Goal: Navigation & Orientation: Find specific page/section

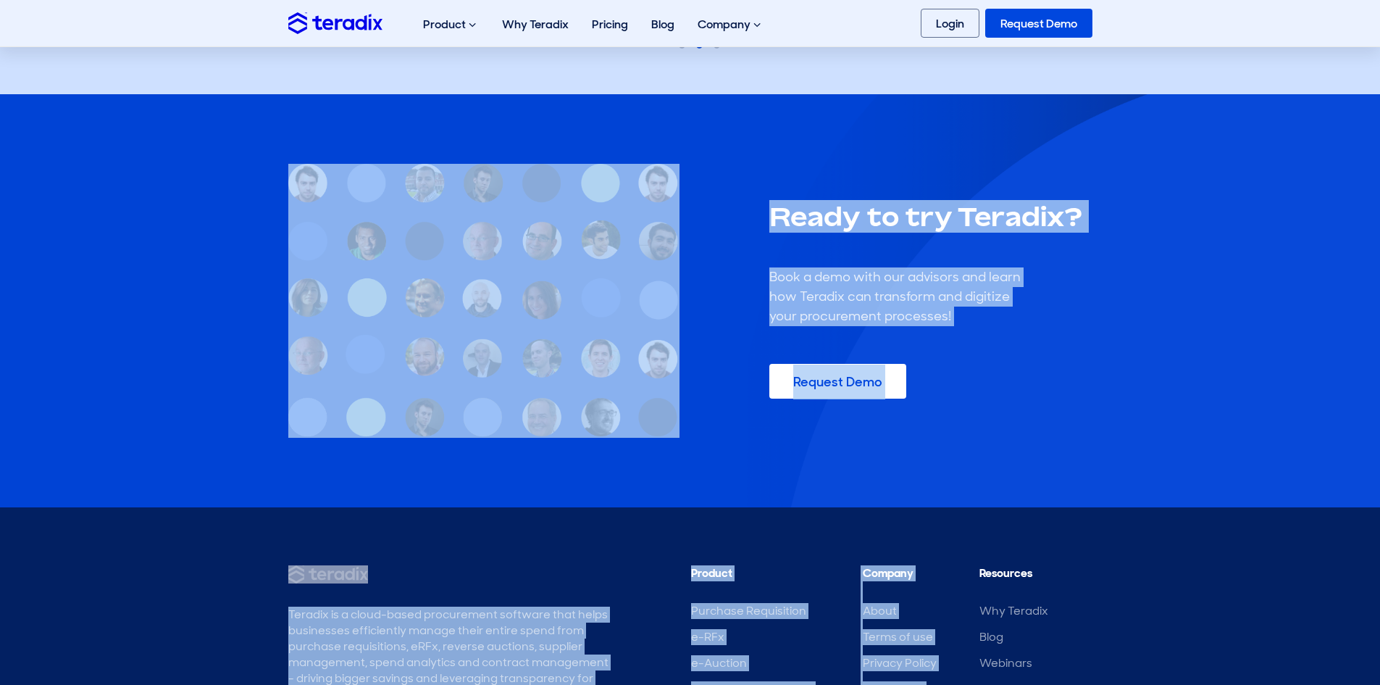
scroll to position [1648, 0]
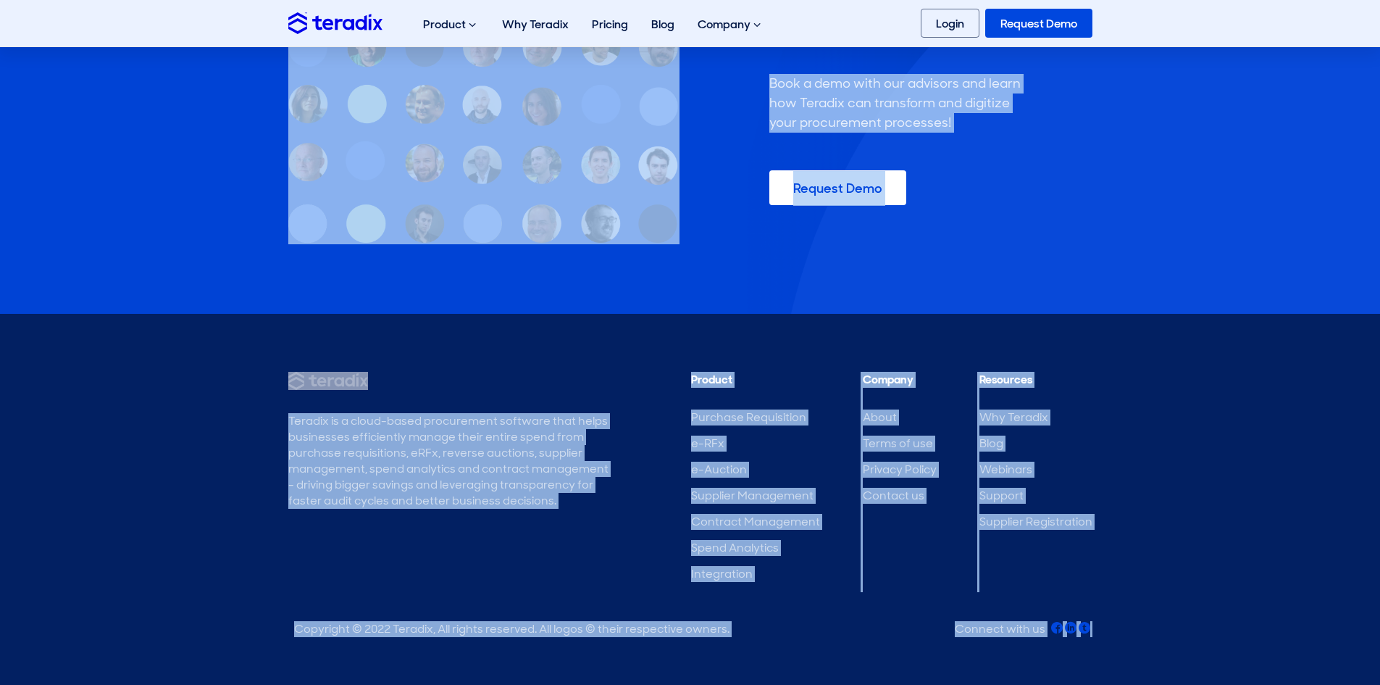
drag, startPoint x: 241, startPoint y: 154, endPoint x: 1129, endPoint y: 612, distance: 999.5
click at [1075, 633] on footer "Teradix is a cloud-based procurement software that helps businesses efficiently…" at bounding box center [690, 507] width 1380 height 387
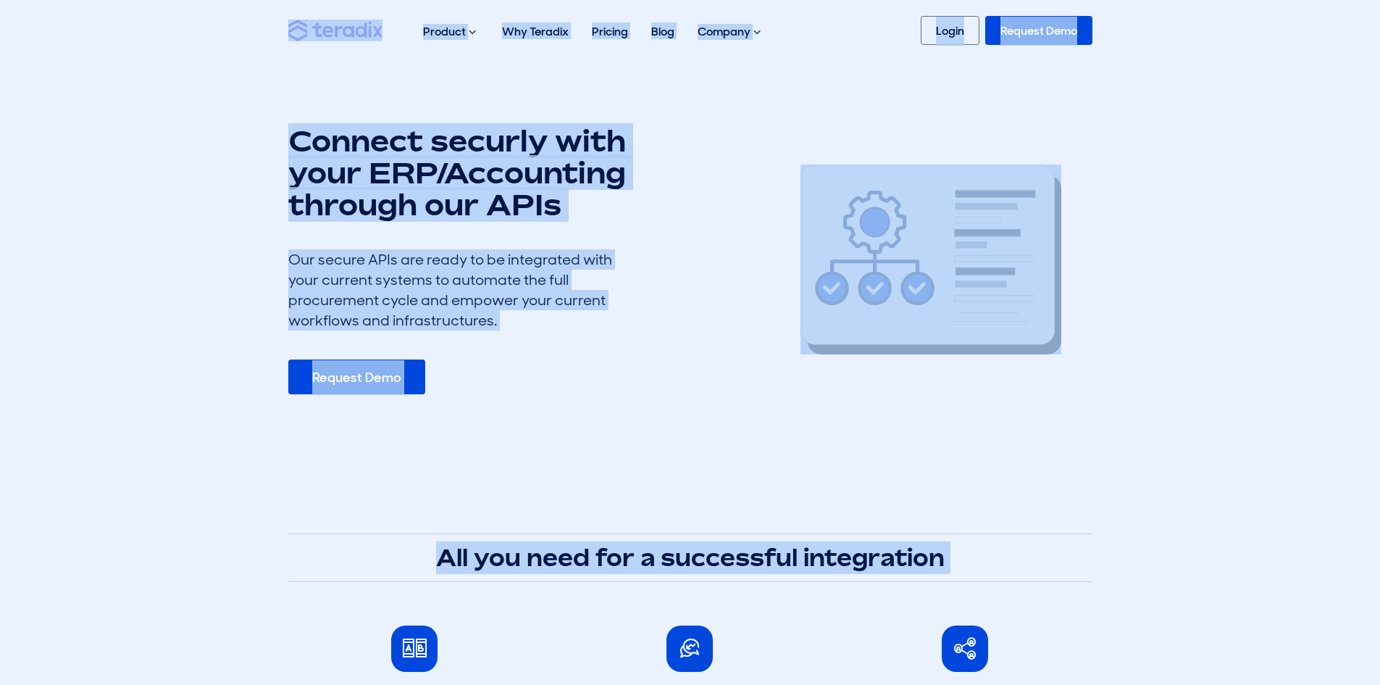
scroll to position [0, 0]
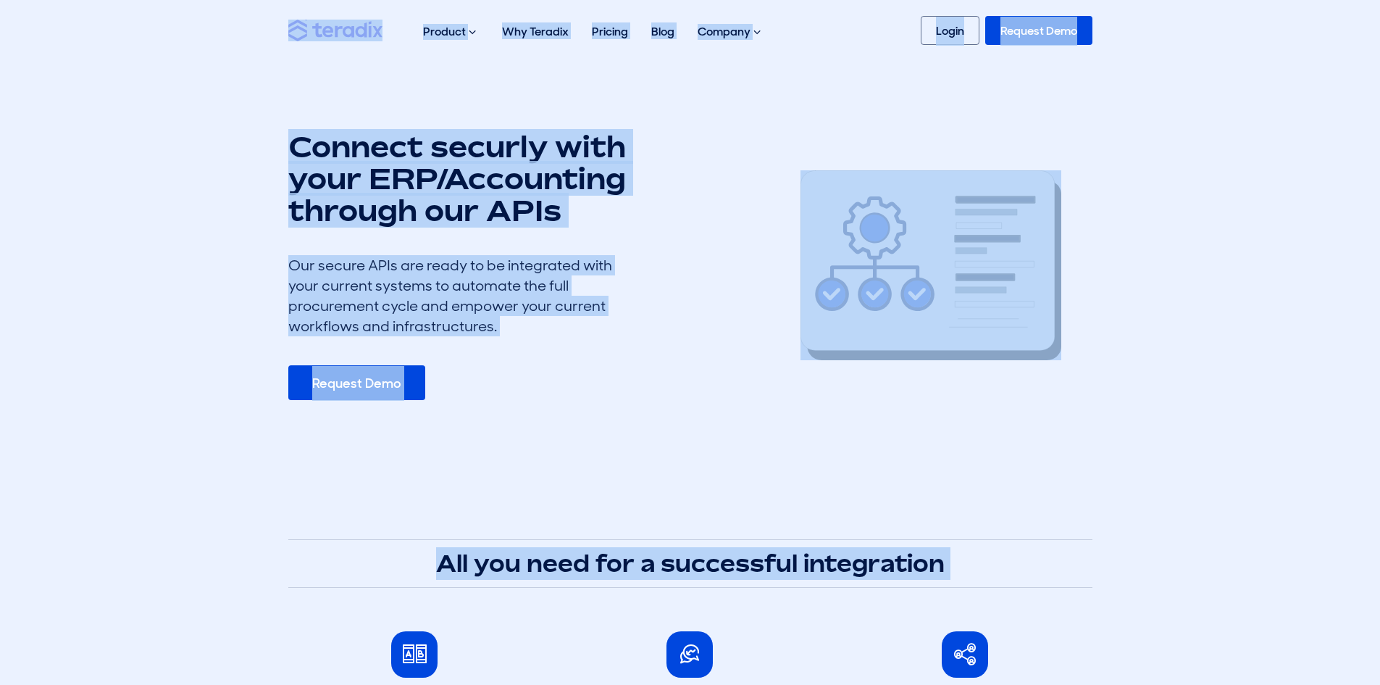
drag, startPoint x: 1087, startPoint y: 641, endPoint x: 245, endPoint y: 51, distance: 1028.8
click at [245, 51] on nav "Product Purchase Requisition Streamline your requisition process and approvals …" at bounding box center [690, 30] width 1380 height 61
